Goal: Information Seeking & Learning: Learn about a topic

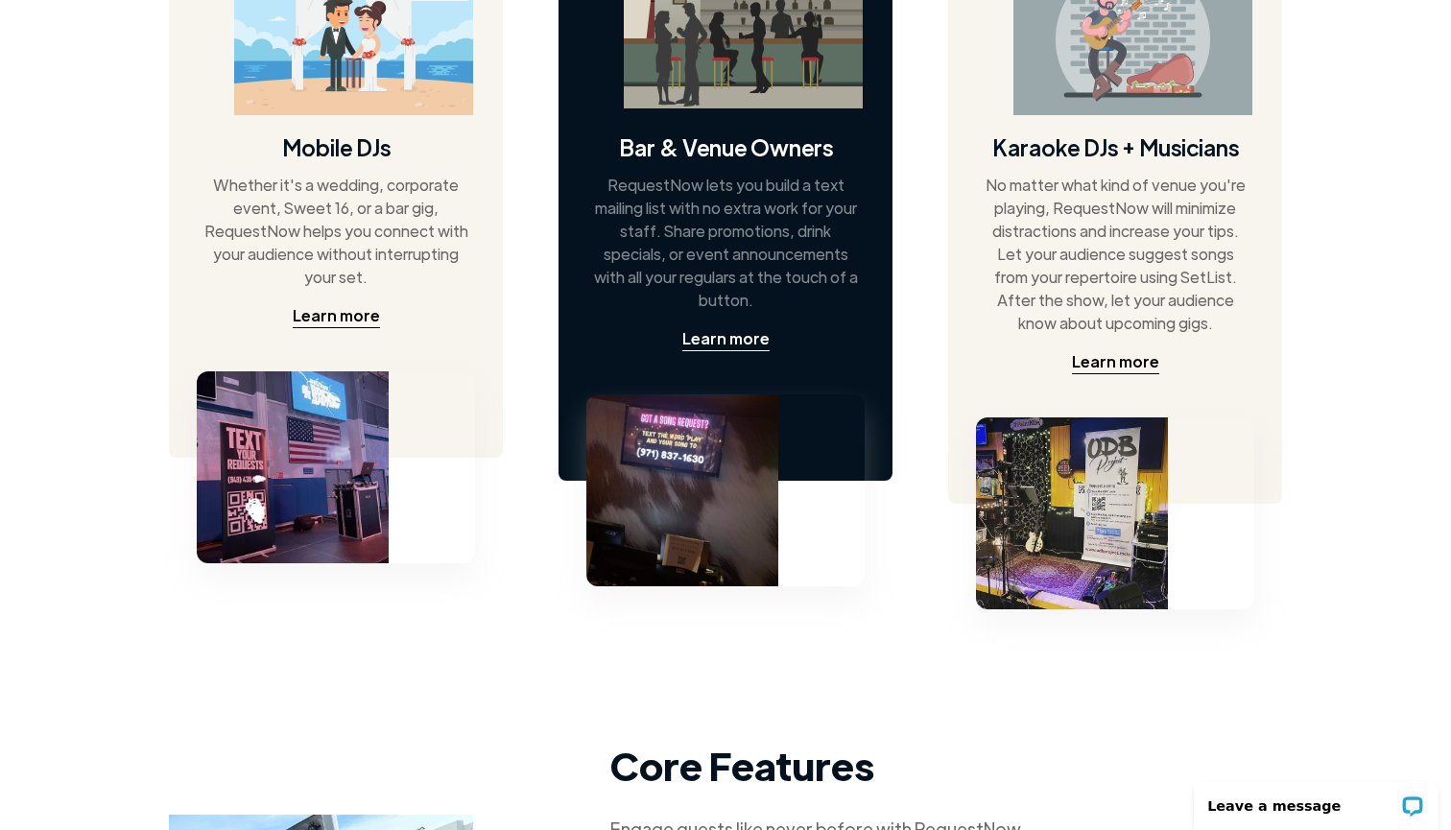
scroll to position [1105, 2]
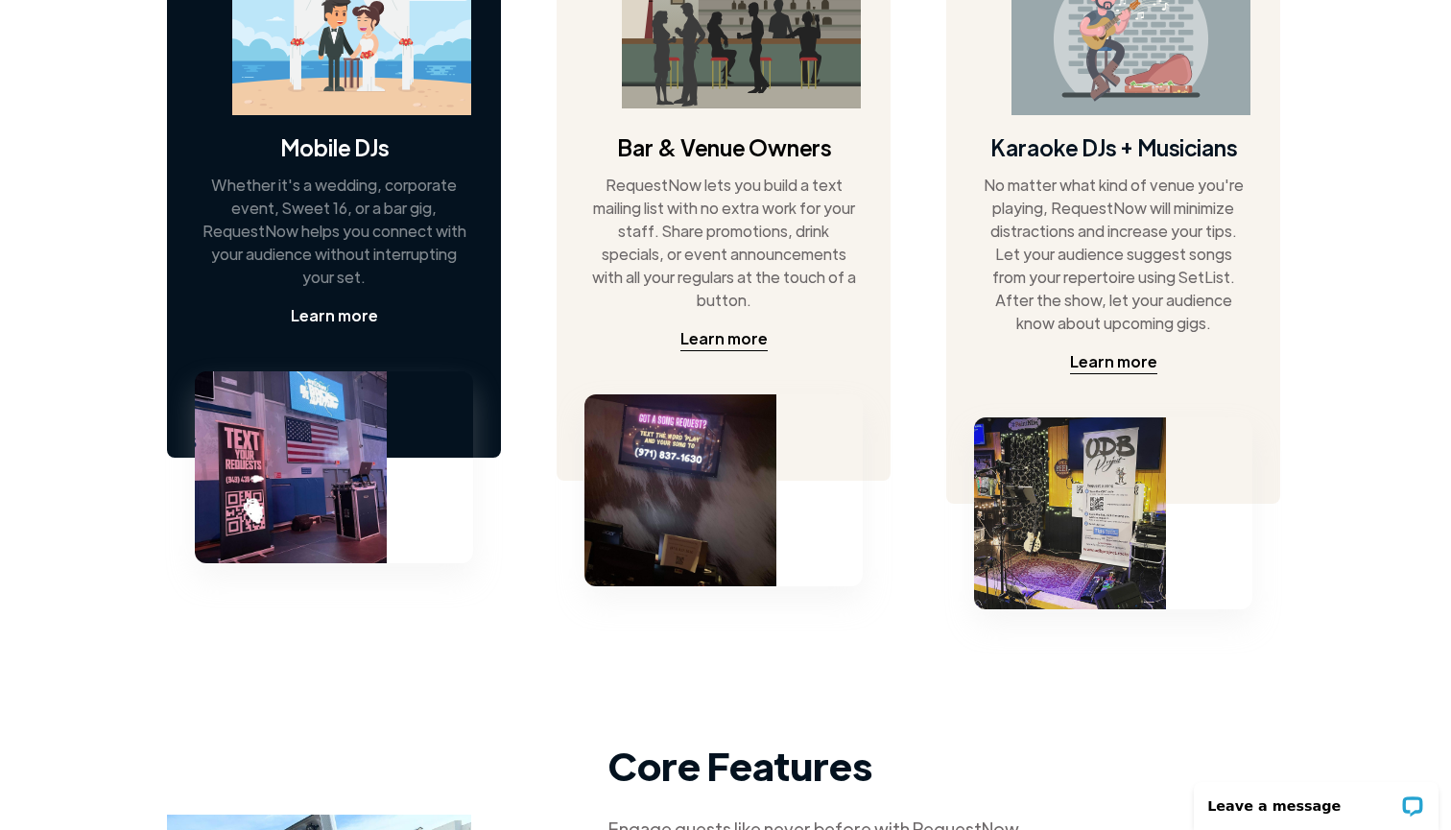
click at [352, 319] on div "Learn more" at bounding box center [334, 315] width 87 height 23
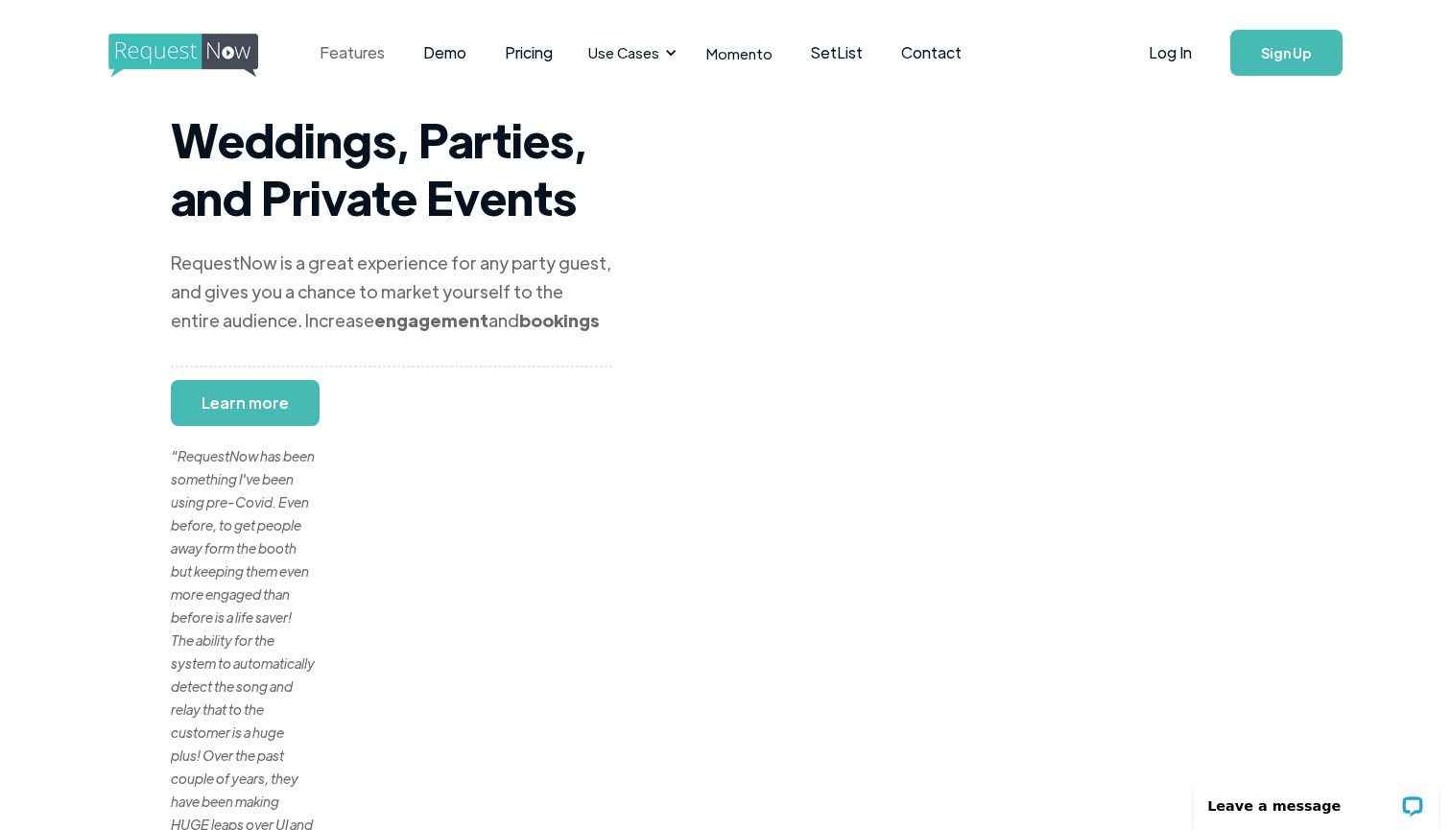
click at [367, 52] on link "Features" at bounding box center [352, 53] width 104 height 60
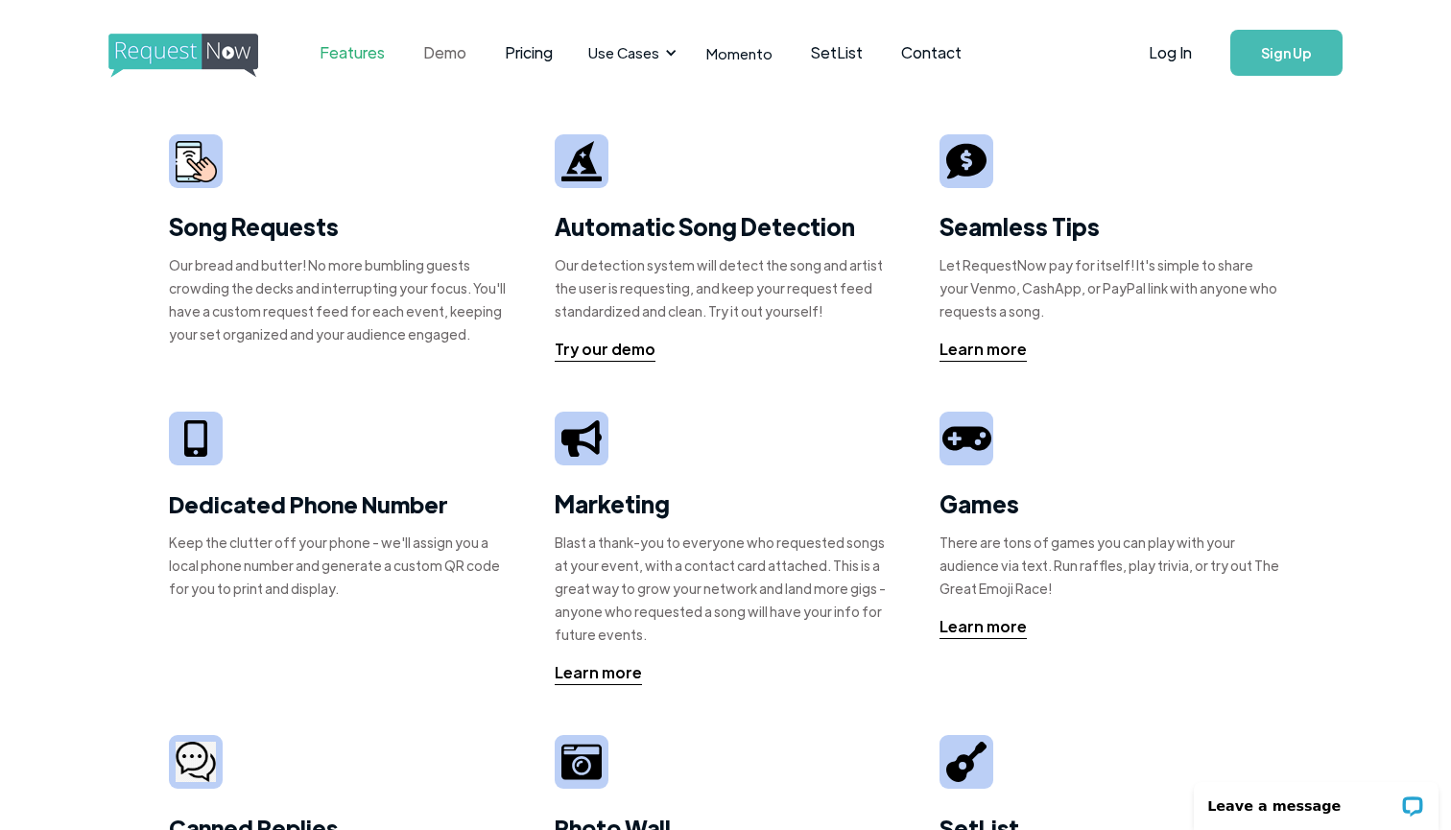
click at [435, 43] on link "Demo" at bounding box center [445, 53] width 82 height 60
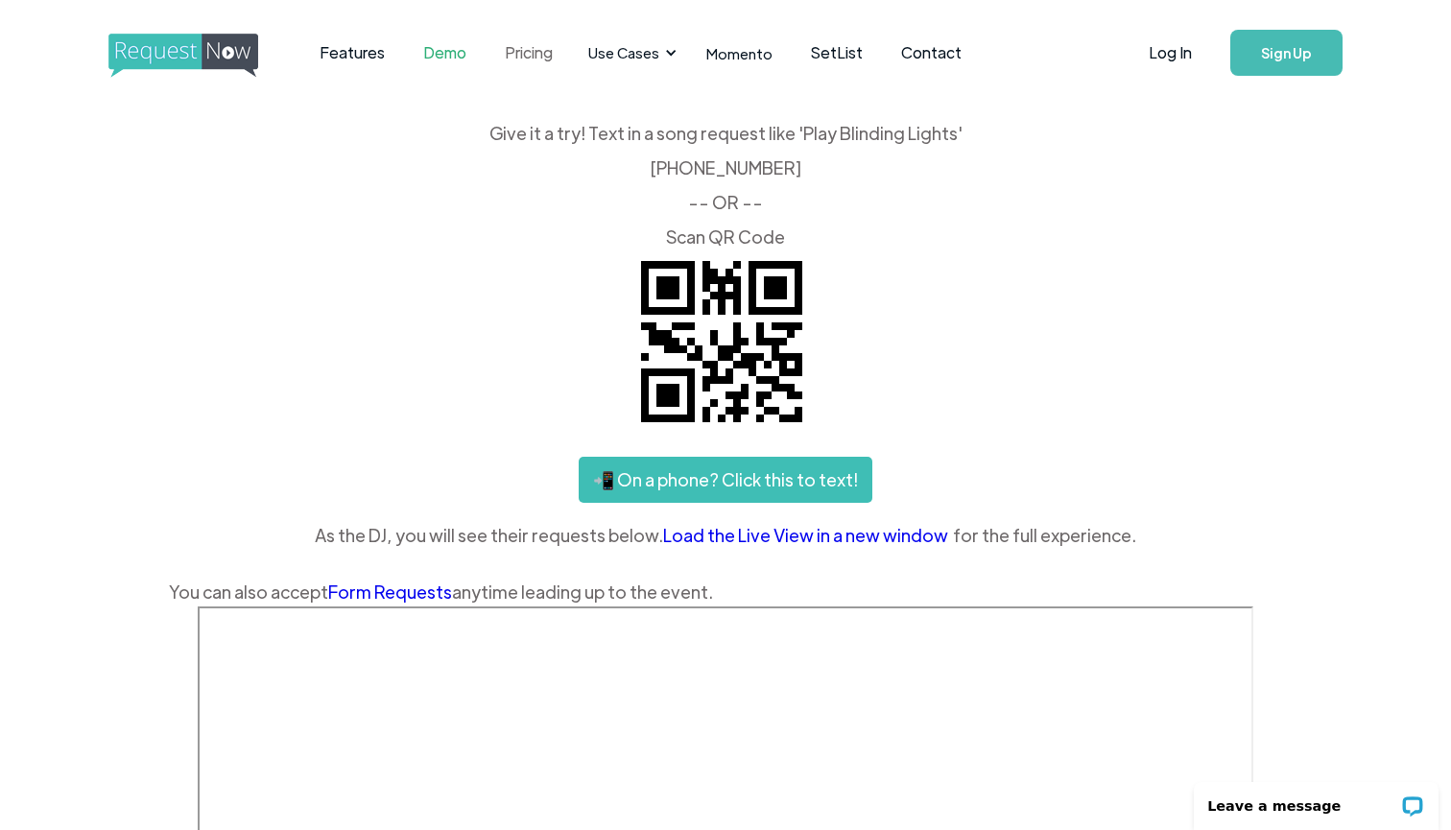
click at [521, 57] on link "Pricing" at bounding box center [529, 53] width 86 height 60
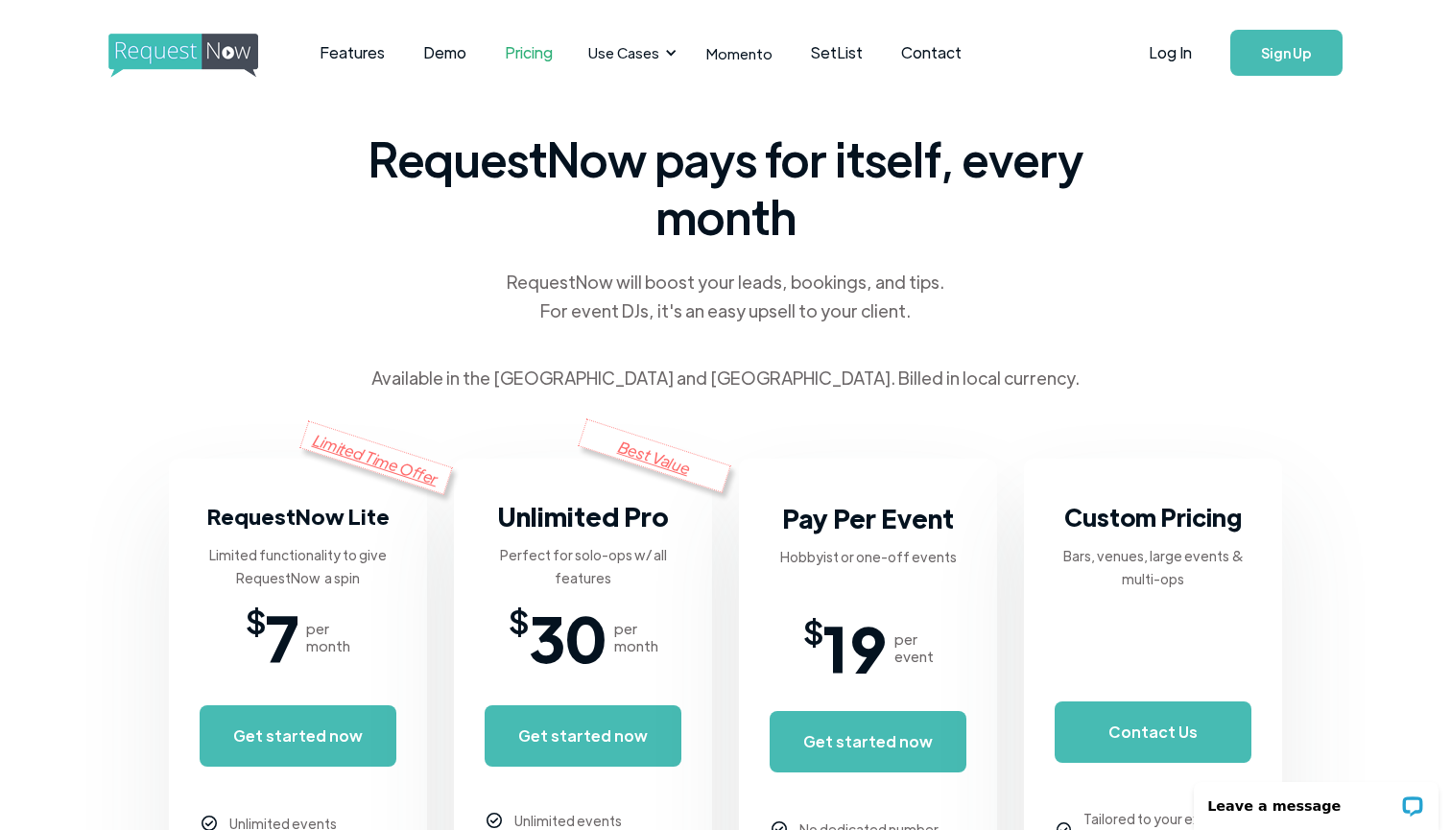
scroll to position [-7, 0]
